Goal: Task Accomplishment & Management: Complete application form

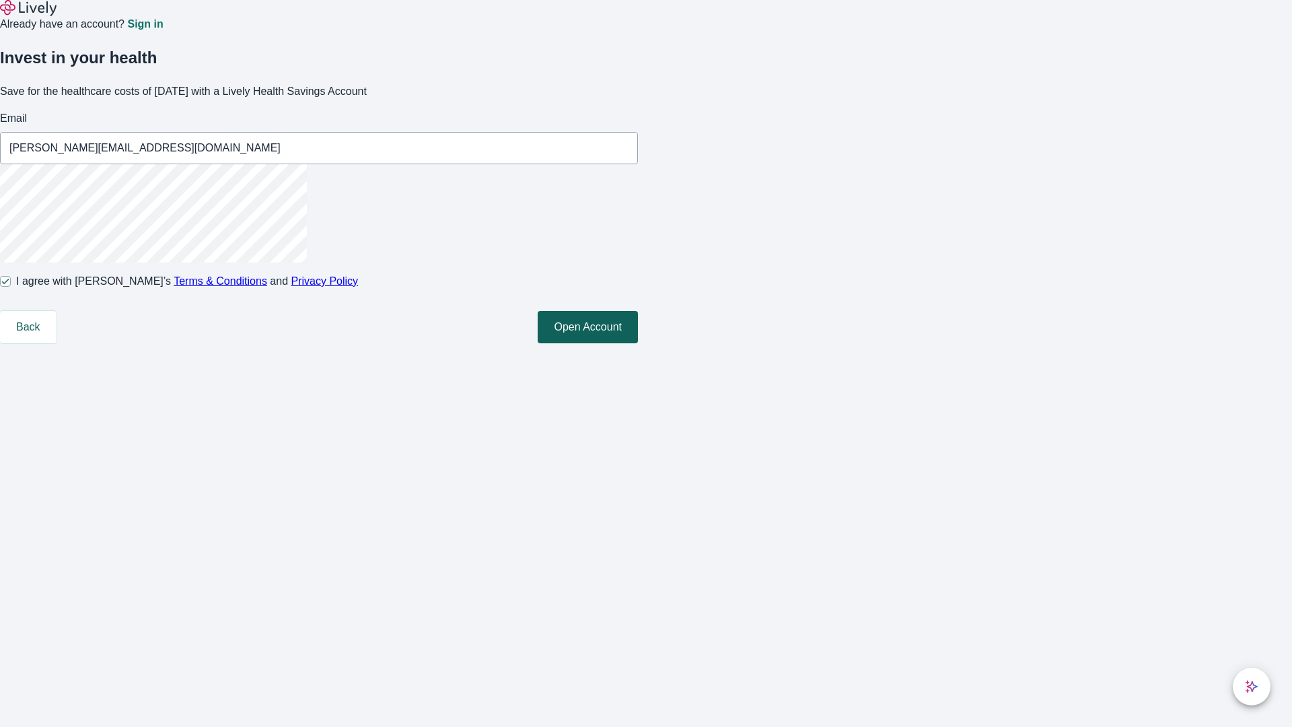
click at [638, 343] on button "Open Account" at bounding box center [587, 327] width 100 height 32
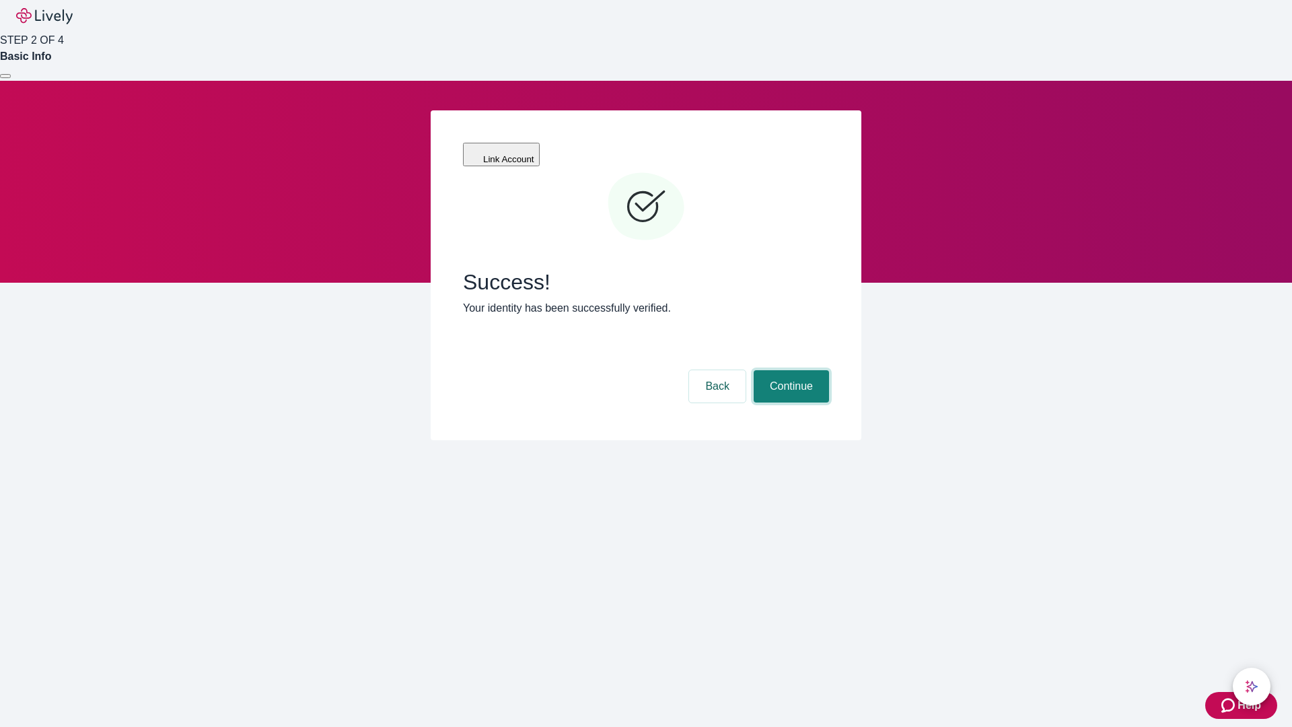
click at [789, 370] on button "Continue" at bounding box center [790, 386] width 75 height 32
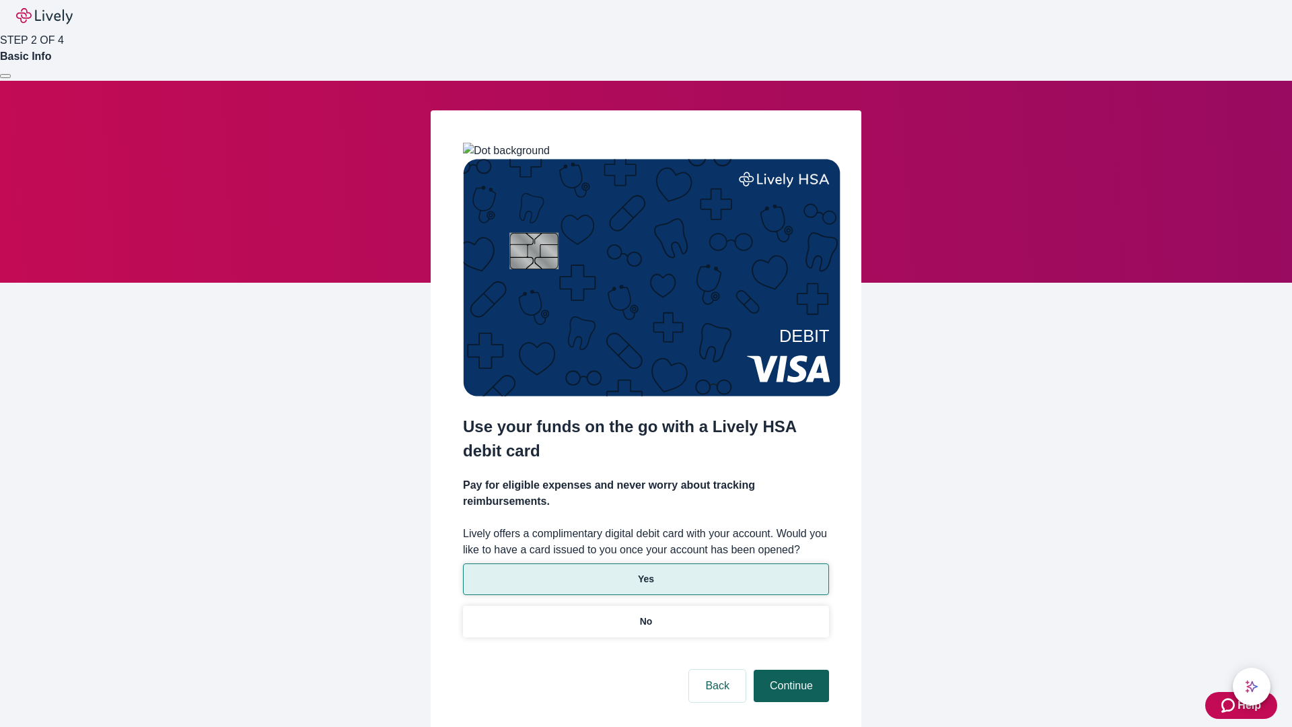
click at [645, 572] on p "Yes" at bounding box center [646, 579] width 16 height 14
click at [789, 669] on button "Continue" at bounding box center [790, 685] width 75 height 32
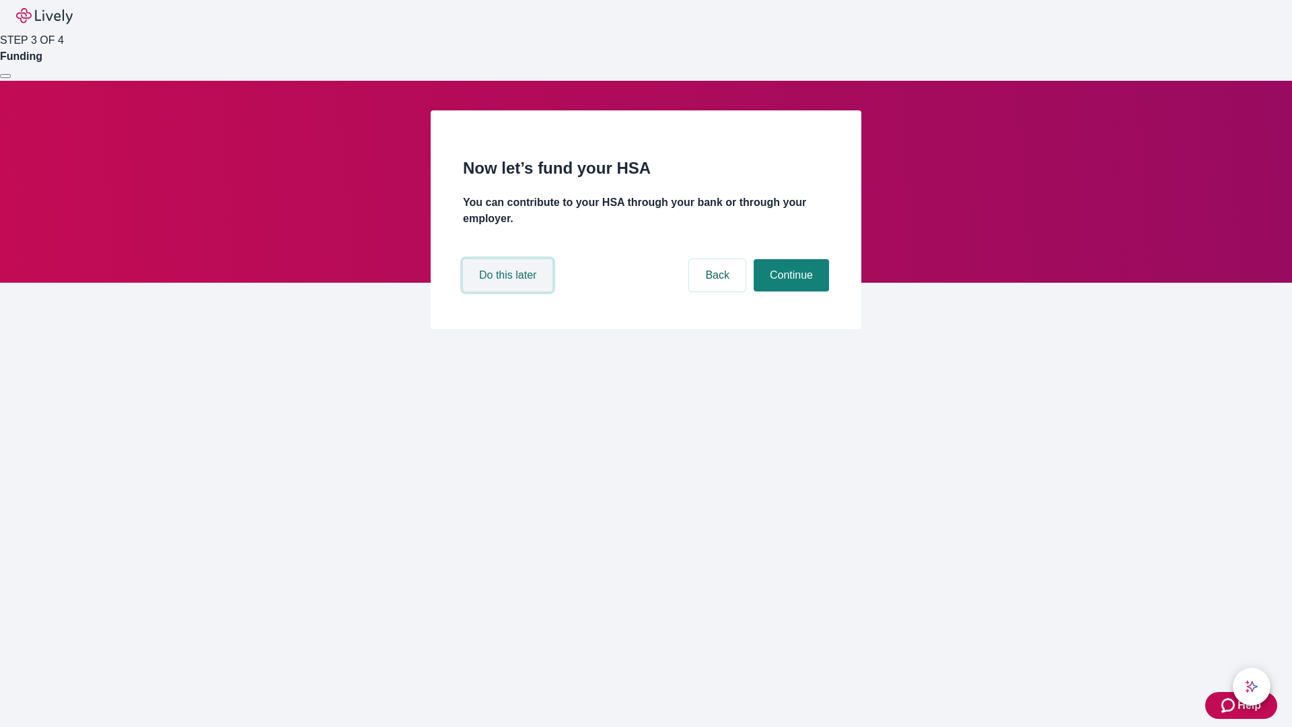
click at [509, 291] on button "Do this later" at bounding box center [507, 275] width 89 height 32
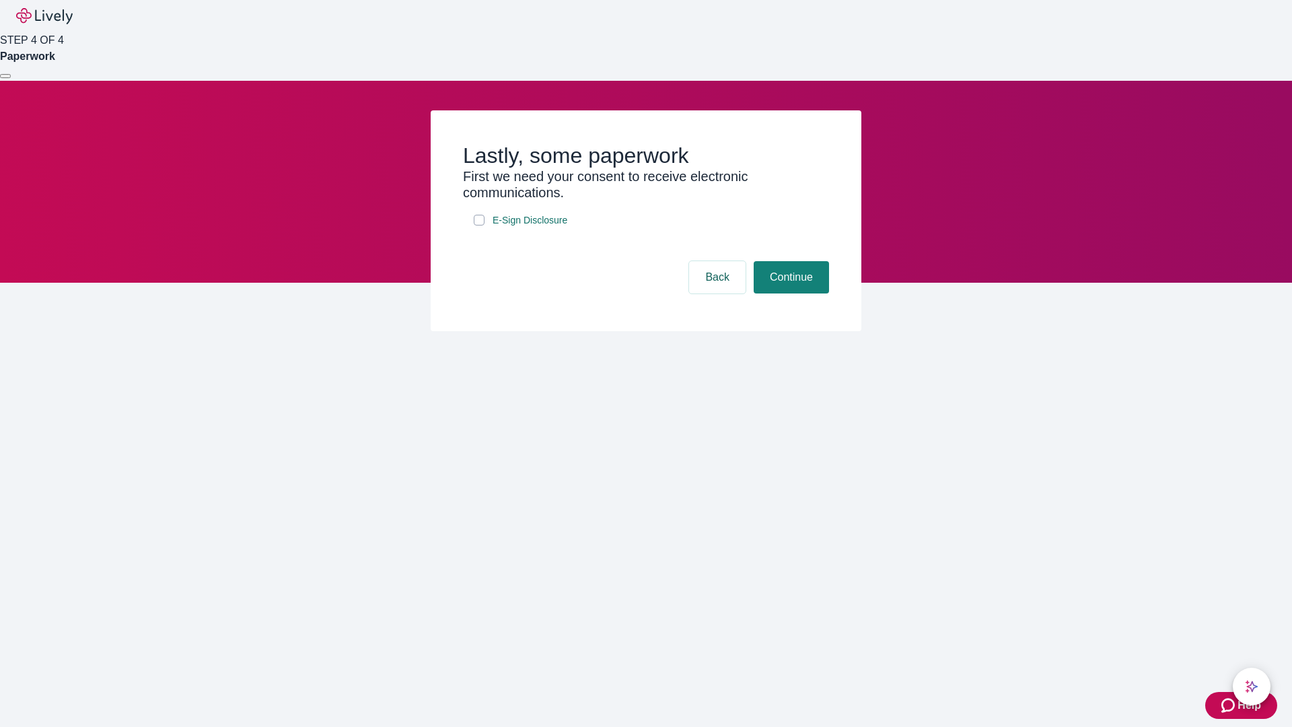
click at [479, 225] on input "E-Sign Disclosure" at bounding box center [479, 220] width 11 height 11
checkbox input "true"
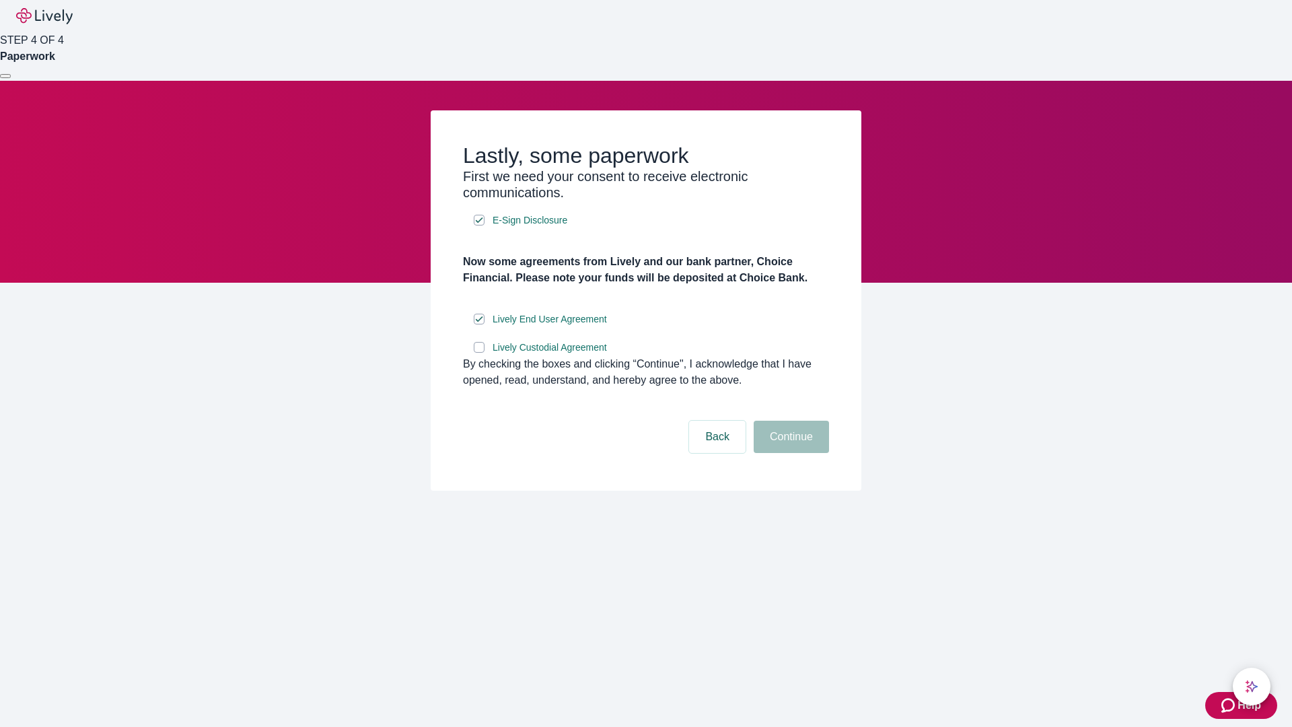
click at [479, 352] on input "Lively Custodial Agreement" at bounding box center [479, 347] width 11 height 11
checkbox input "true"
click at [789, 453] on button "Continue" at bounding box center [790, 436] width 75 height 32
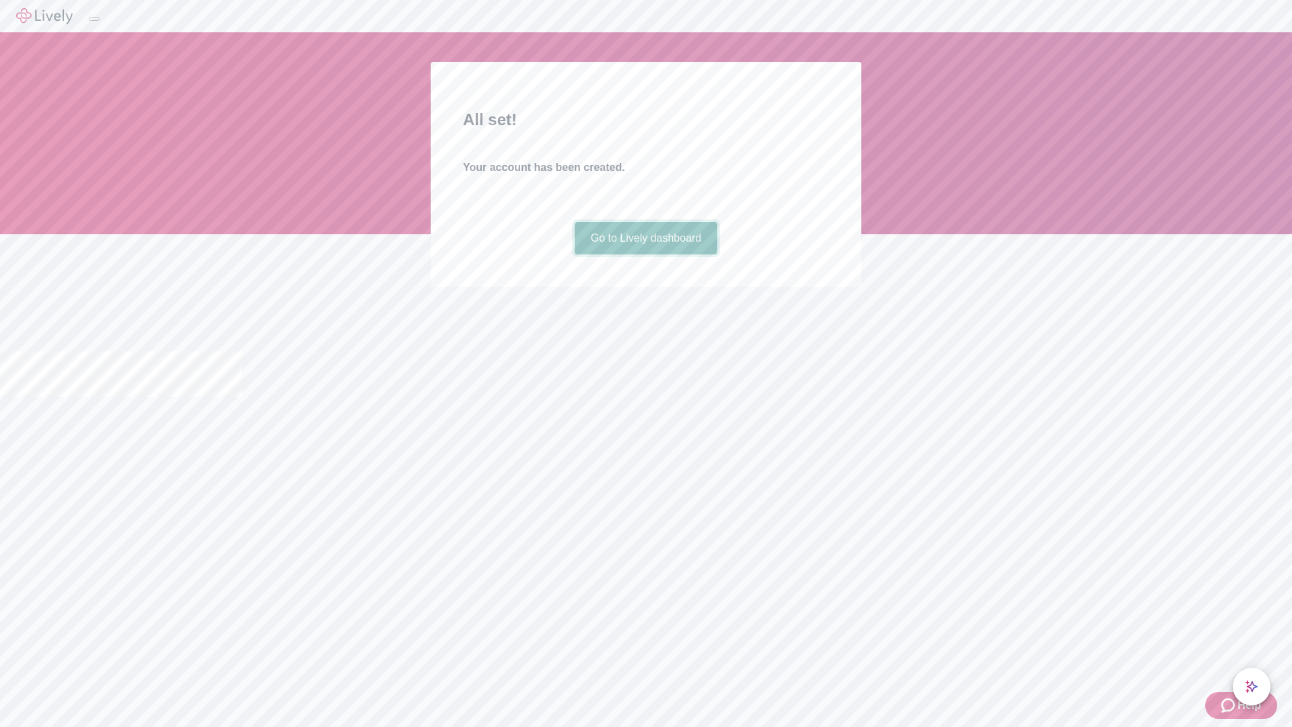
click at [645, 254] on link "Go to Lively dashboard" at bounding box center [645, 238] width 143 height 32
